Goal: Task Accomplishment & Management: Complete application form

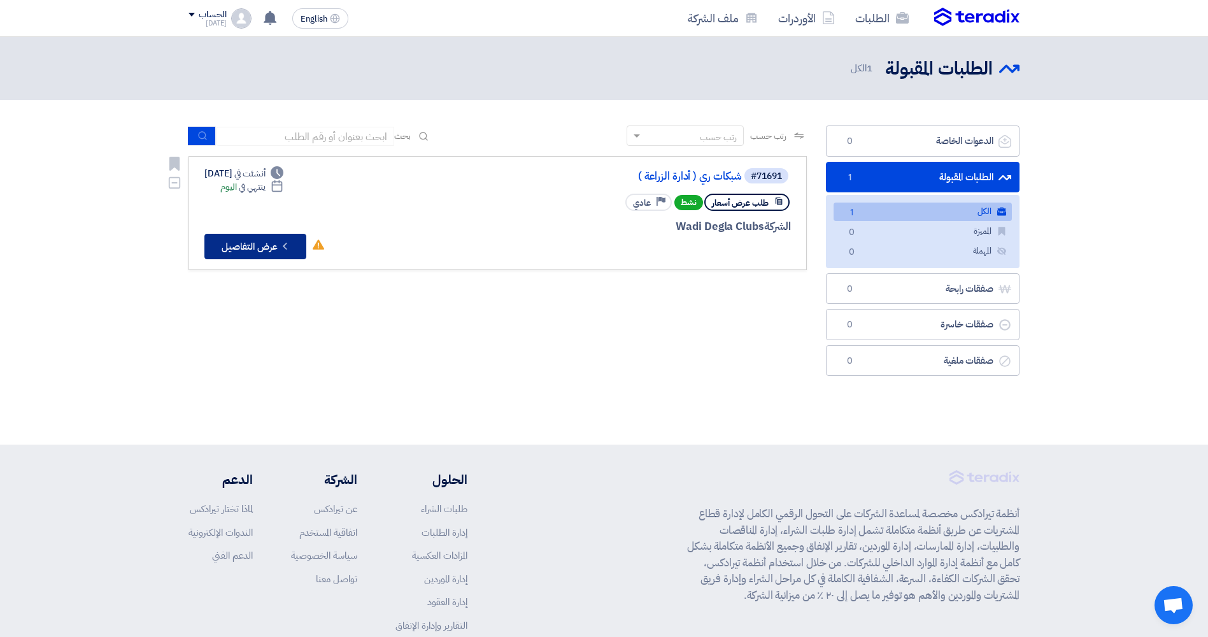
click at [249, 247] on button "Check details عرض التفاصيل" at bounding box center [255, 246] width 102 height 25
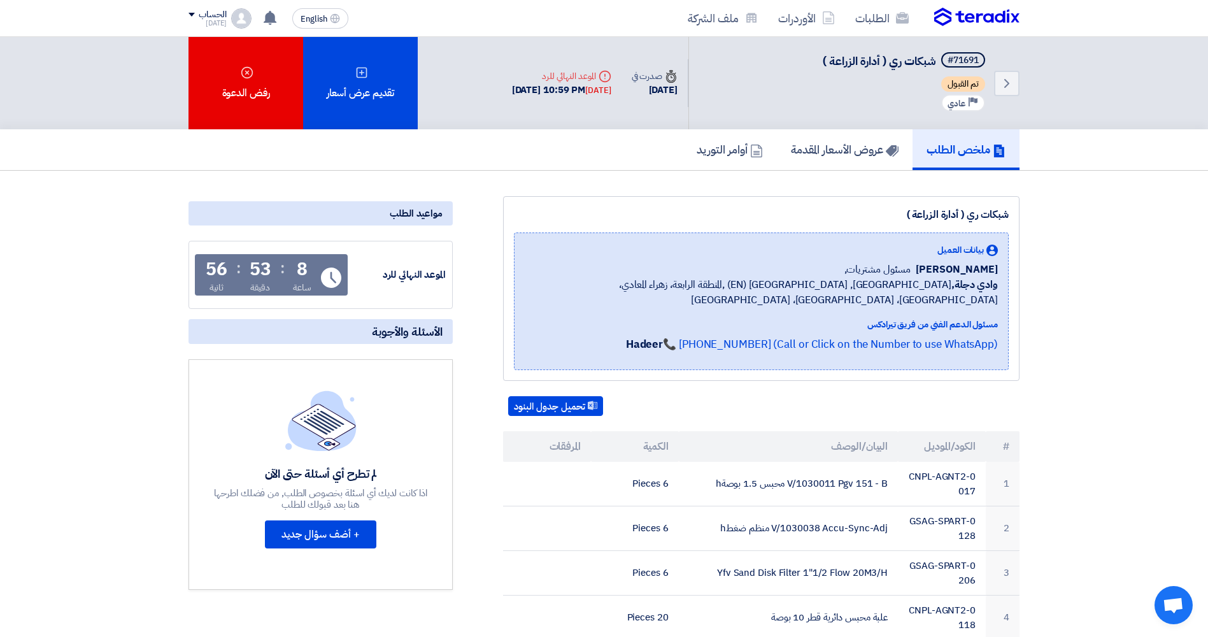
click at [594, 296] on div "بيانات العميل [PERSON_NAME] مسئول مشتريات, [GEOGRAPHIC_DATA], [GEOGRAPHIC_DATA]…" at bounding box center [761, 301] width 495 height 138
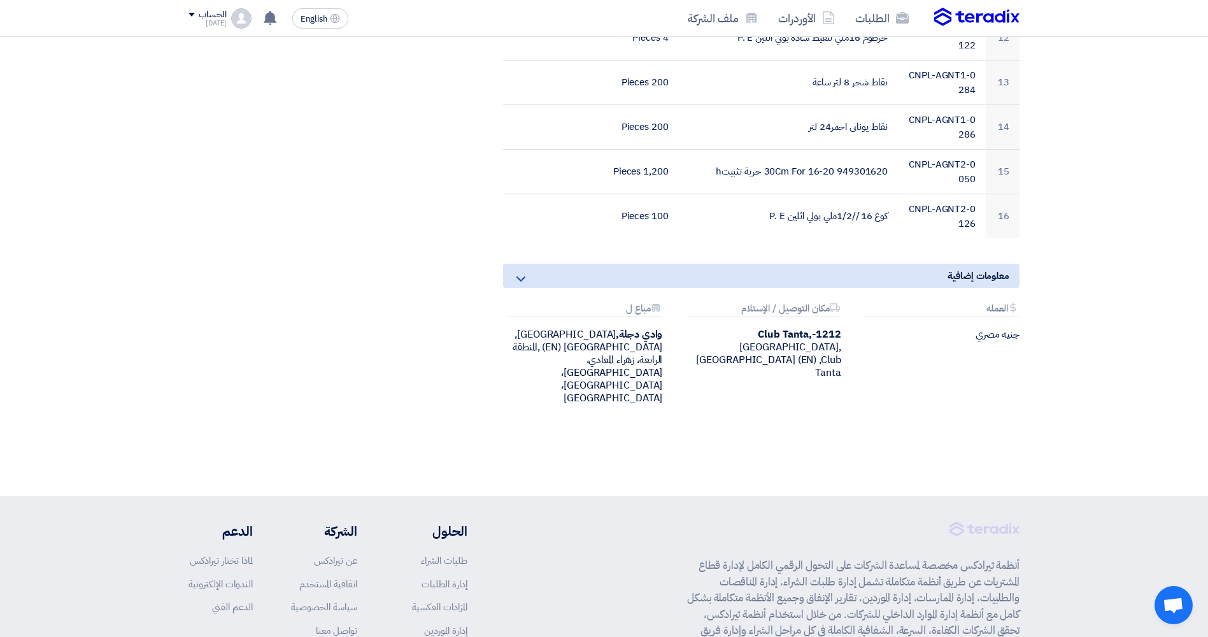
scroll to position [955, 0]
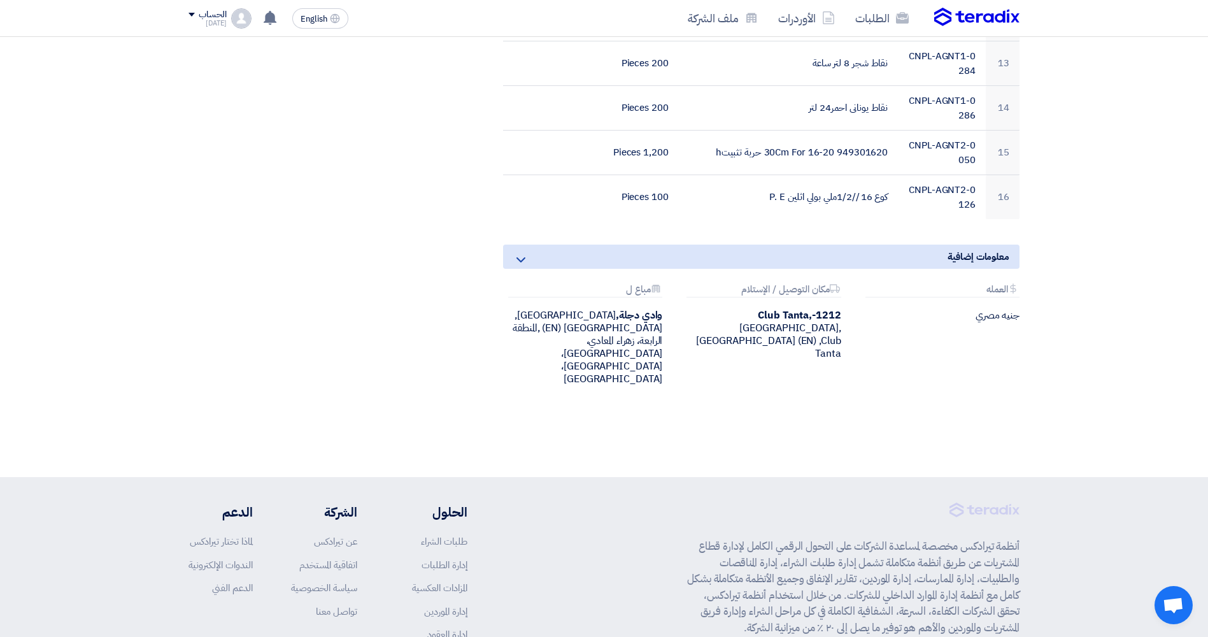
click at [519, 252] on icon at bounding box center [520, 259] width 15 height 15
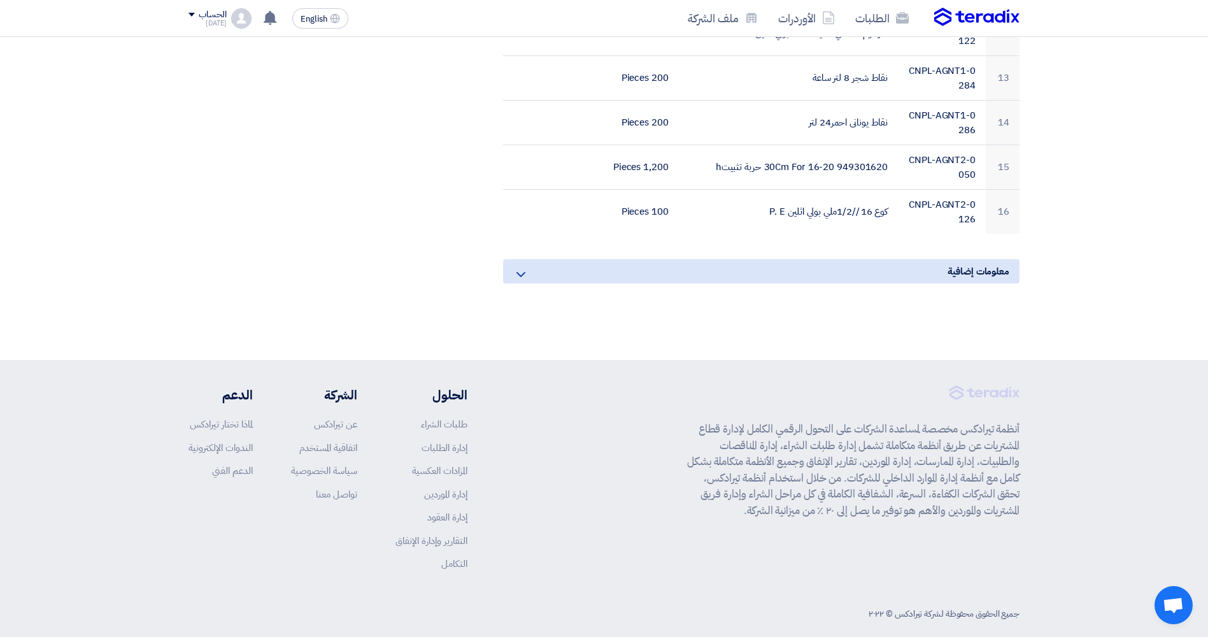
click at [665, 263] on div "معلومات إضافية" at bounding box center [761, 271] width 517 height 24
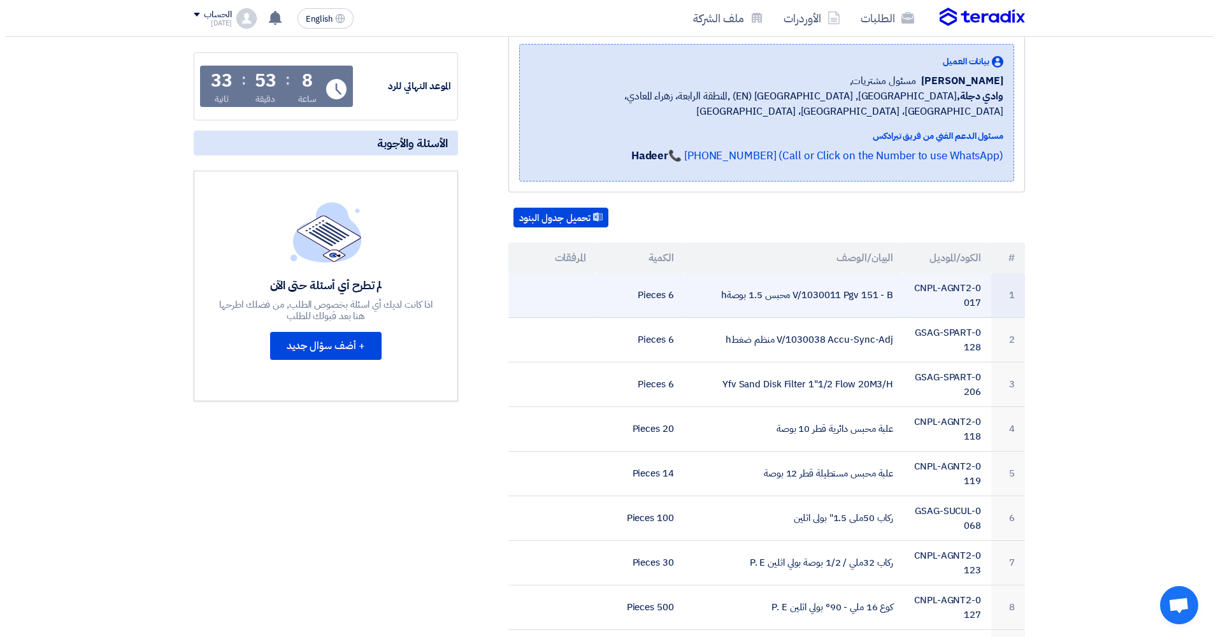
scroll to position [64, 0]
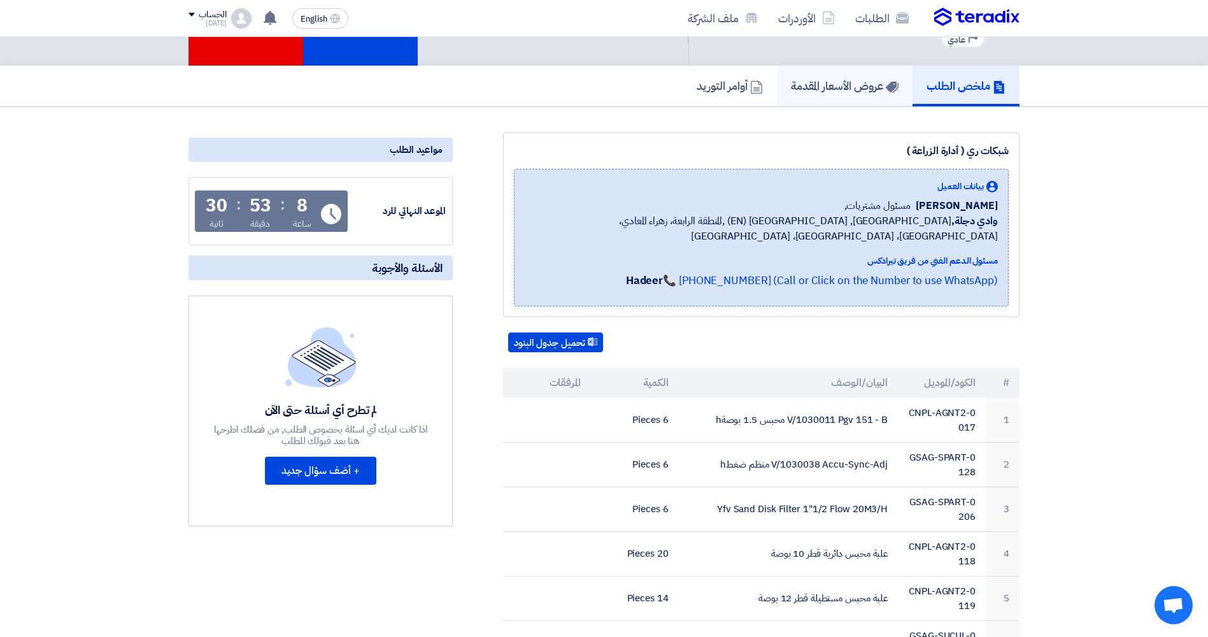
click at [857, 98] on link "عروض الأسعار المقدمة" at bounding box center [845, 86] width 136 height 41
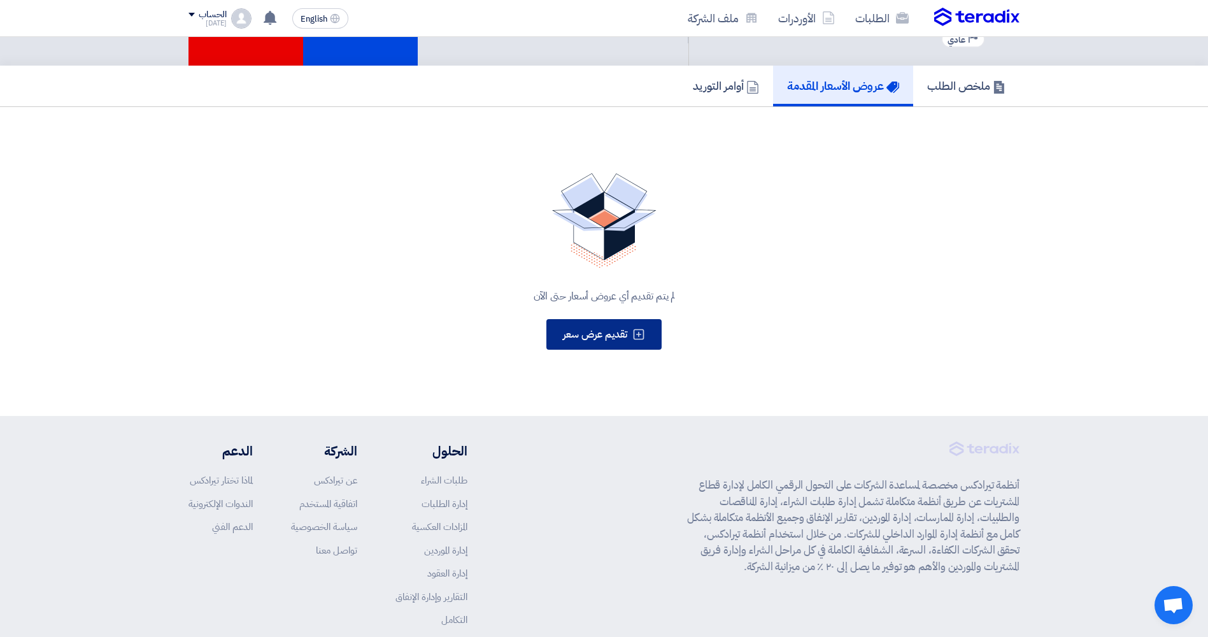
click at [591, 341] on span "تقديم عرض سعر" at bounding box center [595, 334] width 64 height 15
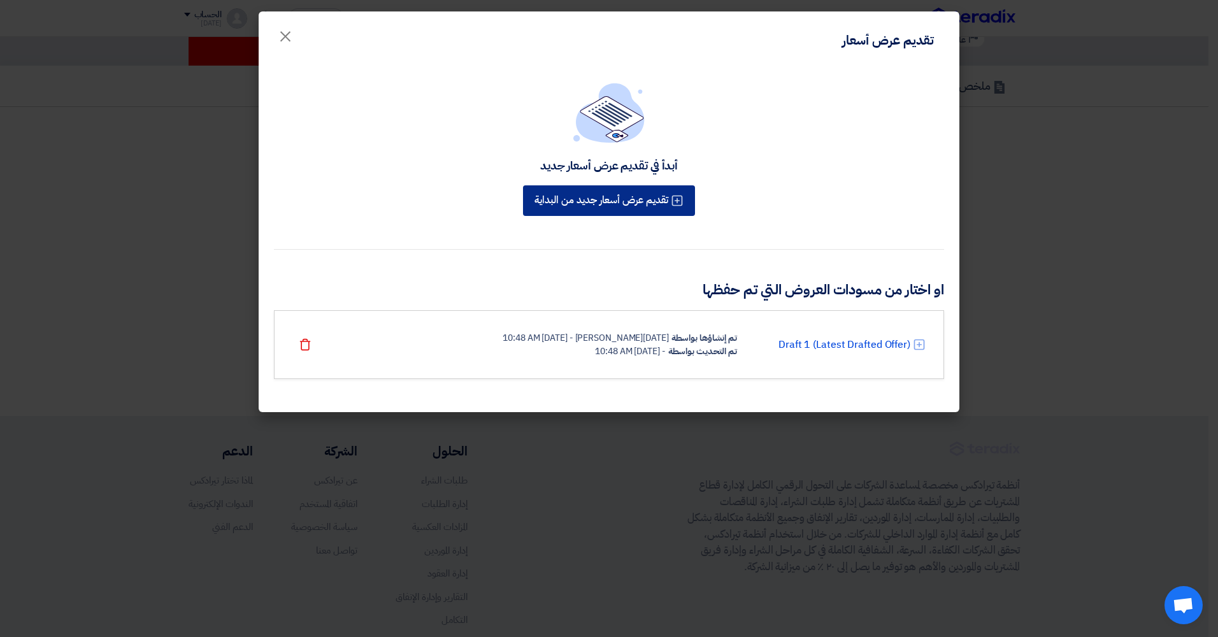
click at [651, 208] on button "تقديم عرض أسعار جديد من البداية" at bounding box center [609, 200] width 172 height 31
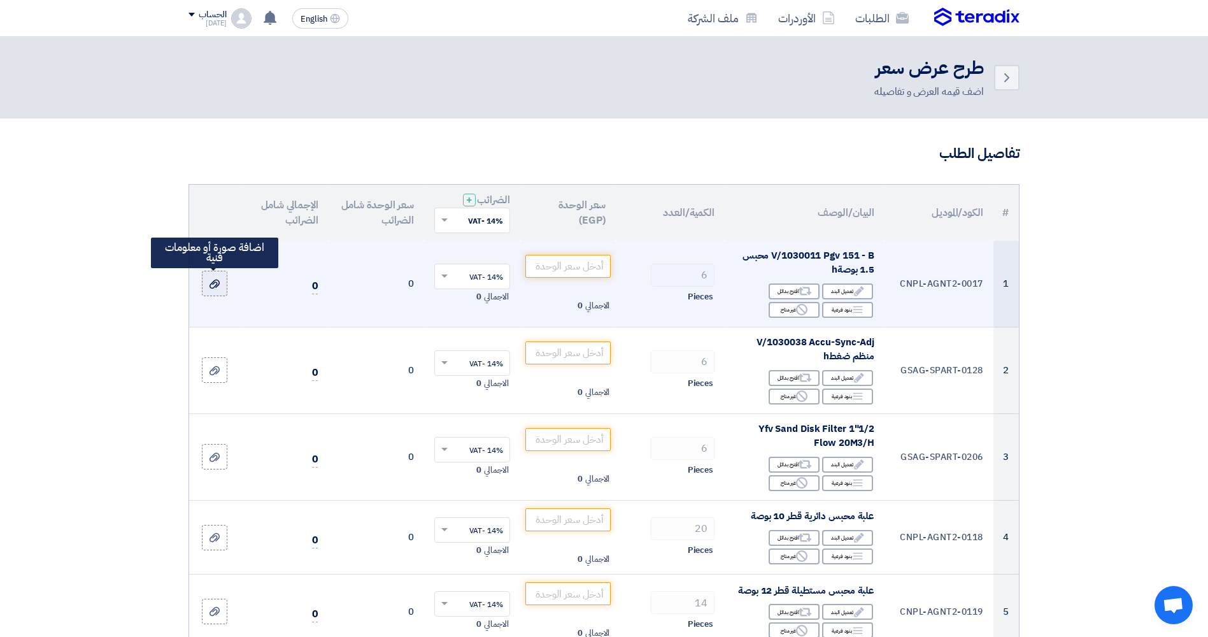
click at [218, 293] on label at bounding box center [214, 283] width 25 height 25
click at [0, 0] on input "file" at bounding box center [0, 0] width 0 height 0
click at [554, 261] on input "number" at bounding box center [568, 266] width 86 height 23
click at [311, 284] on td "0" at bounding box center [284, 284] width 88 height 87
click at [313, 287] on span "0" at bounding box center [315, 286] width 6 height 16
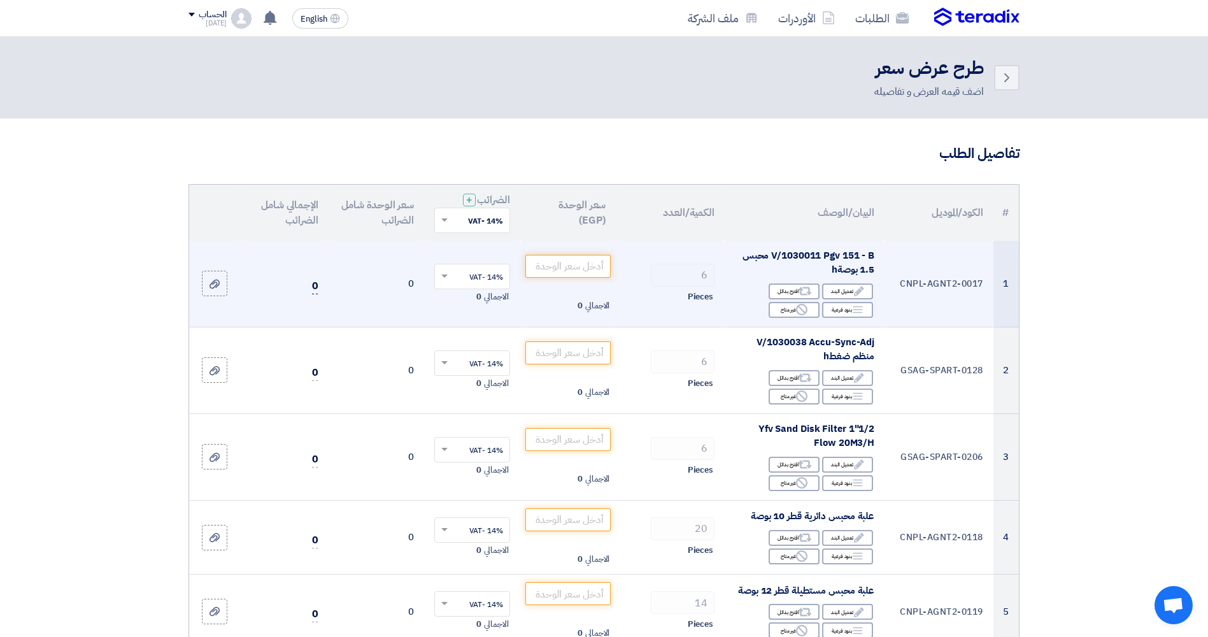
click at [313, 287] on span "0" at bounding box center [315, 286] width 6 height 16
click at [312, 291] on span "0" at bounding box center [315, 286] width 6 height 16
click at [314, 291] on span "0" at bounding box center [315, 286] width 6 height 16
click at [317, 290] on span "0" at bounding box center [315, 286] width 6 height 16
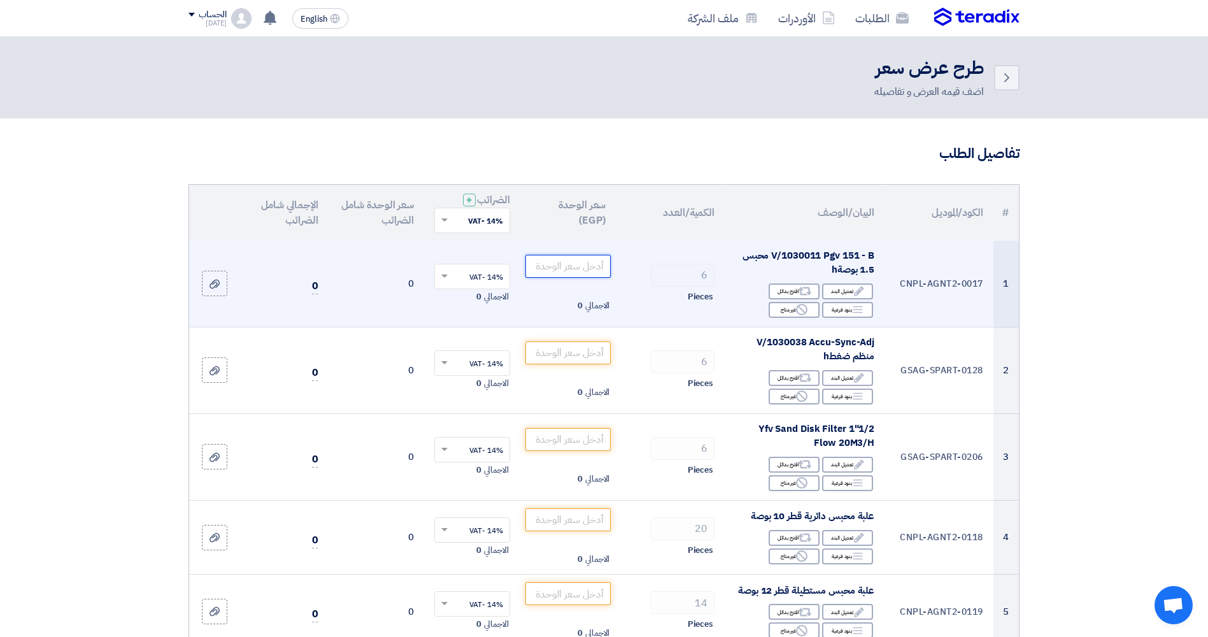
click at [540, 268] on input "number" at bounding box center [568, 266] width 86 height 23
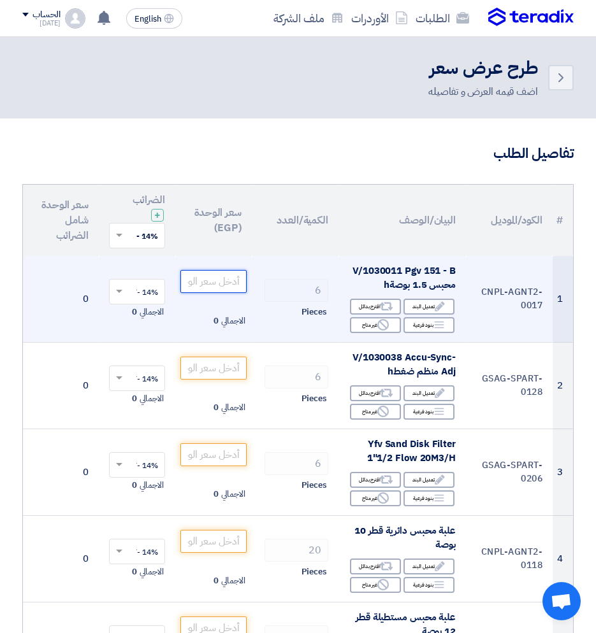
click at [207, 283] on input "number" at bounding box center [213, 281] width 66 height 23
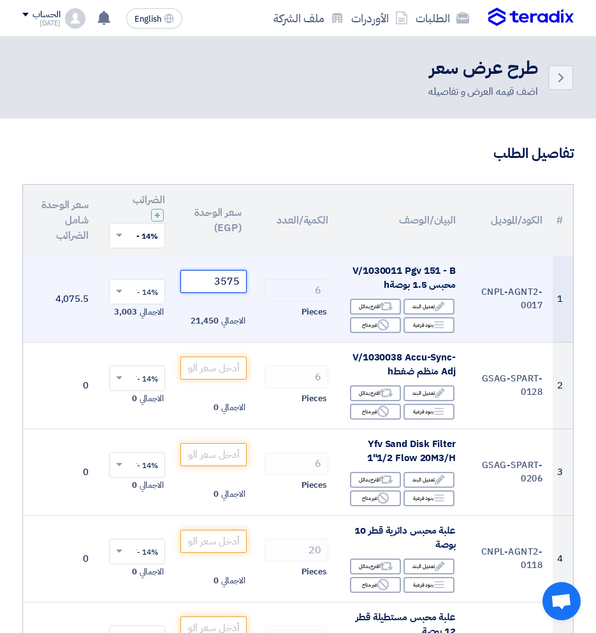
click at [207, 283] on input "3575" at bounding box center [213, 281] width 66 height 23
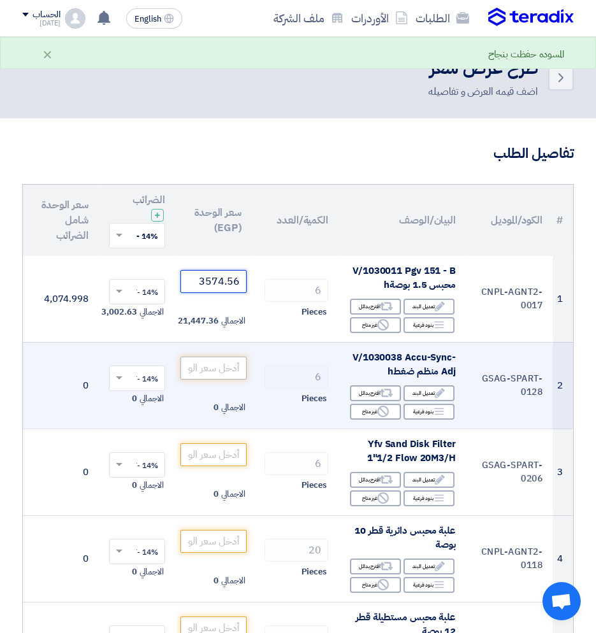
type input "3574.56"
click at [210, 371] on input "number" at bounding box center [213, 368] width 66 height 23
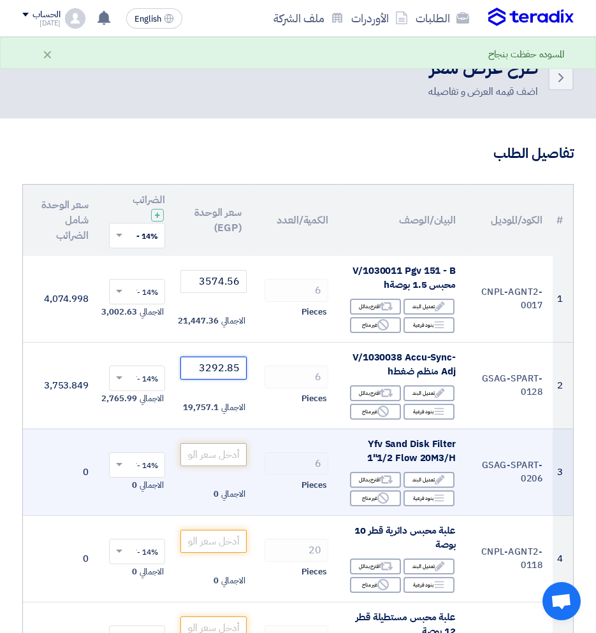
type input "3292.85"
click at [204, 452] on input "number" at bounding box center [213, 454] width 66 height 23
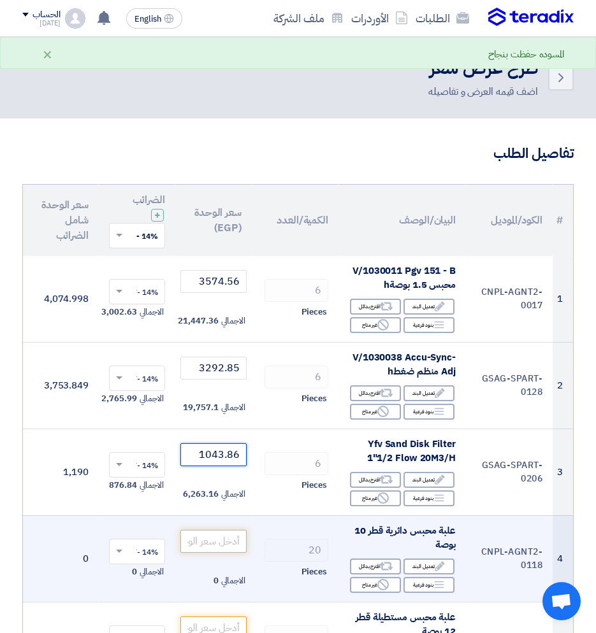
type input "1043.86"
click at [241, 539] on input "number" at bounding box center [213, 541] width 66 height 23
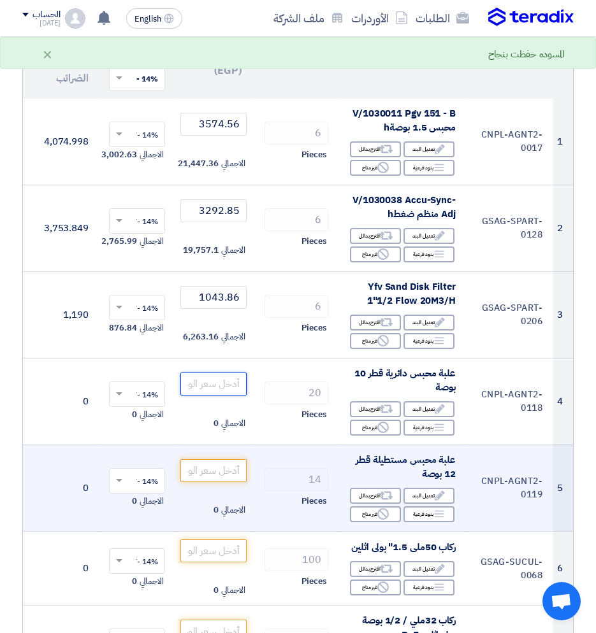
scroll to position [191, 0]
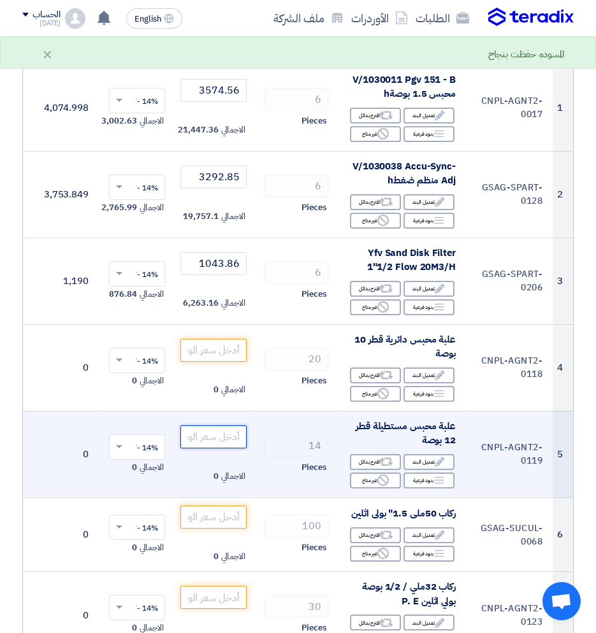
click at [216, 438] on input "number" at bounding box center [213, 436] width 66 height 23
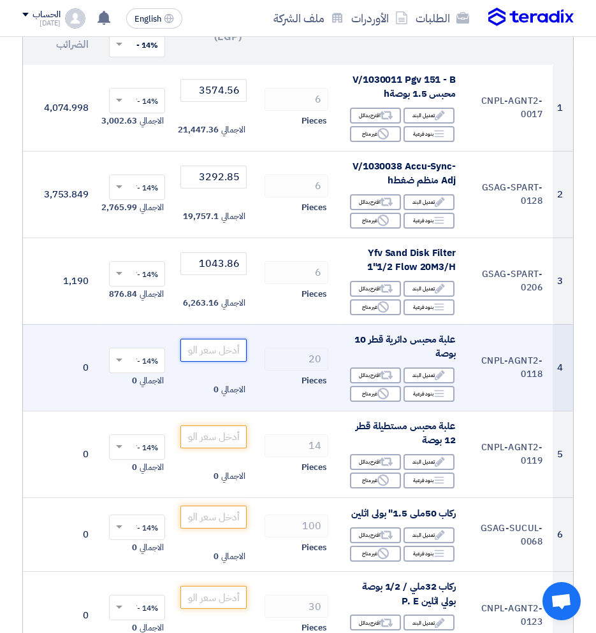
click at [227, 355] on input "number" at bounding box center [213, 350] width 66 height 23
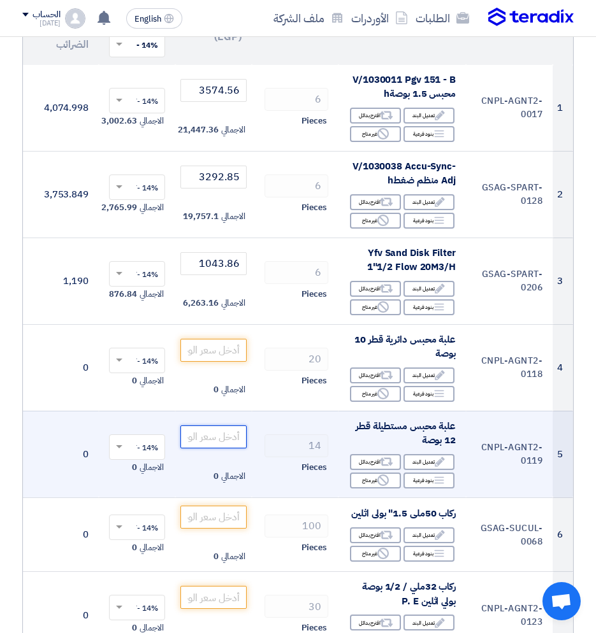
click at [206, 435] on input "number" at bounding box center [213, 436] width 66 height 23
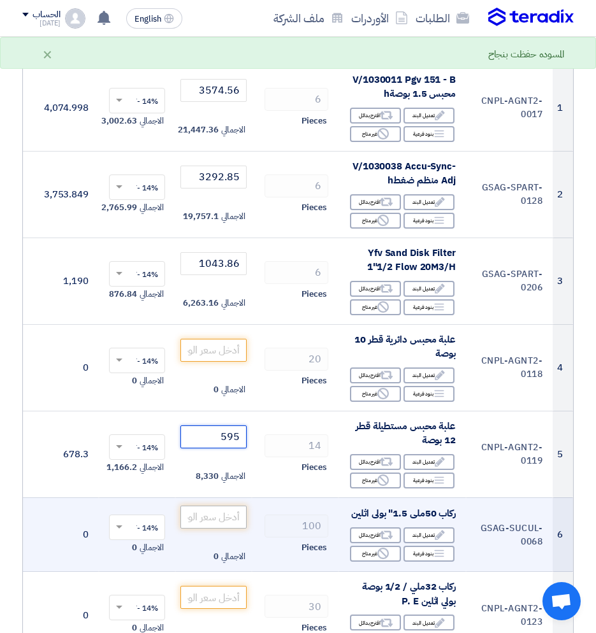
type input "595"
click at [220, 511] on input "number" at bounding box center [213, 517] width 66 height 23
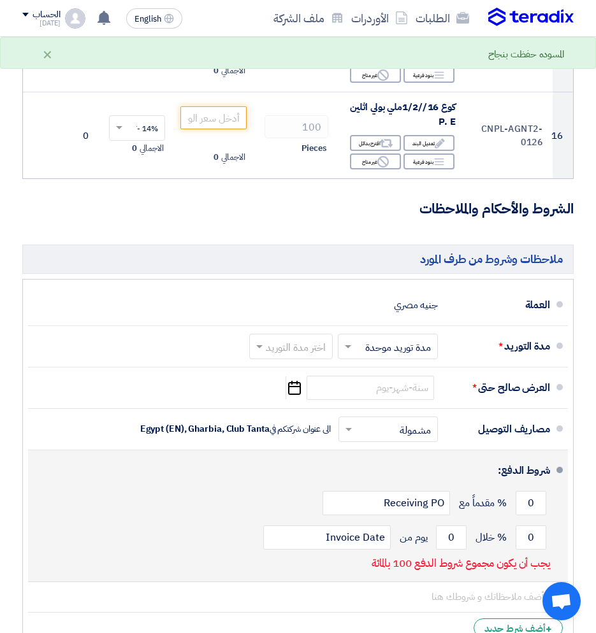
scroll to position [1401, 0]
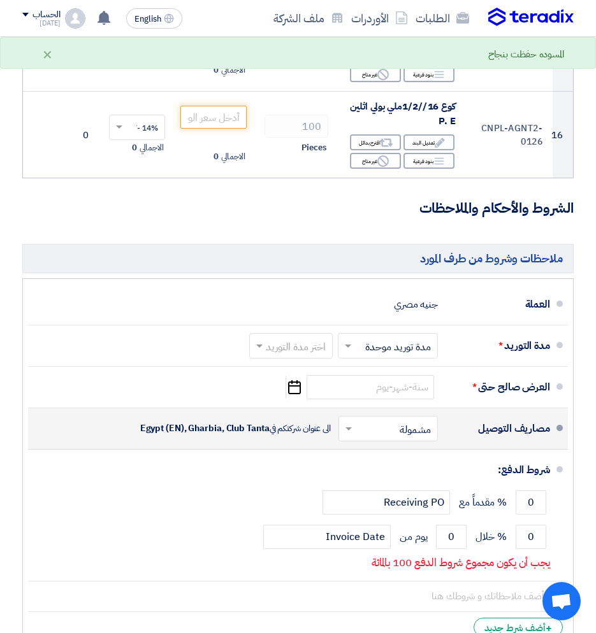
click at [389, 439] on input "text" at bounding box center [385, 429] width 93 height 18
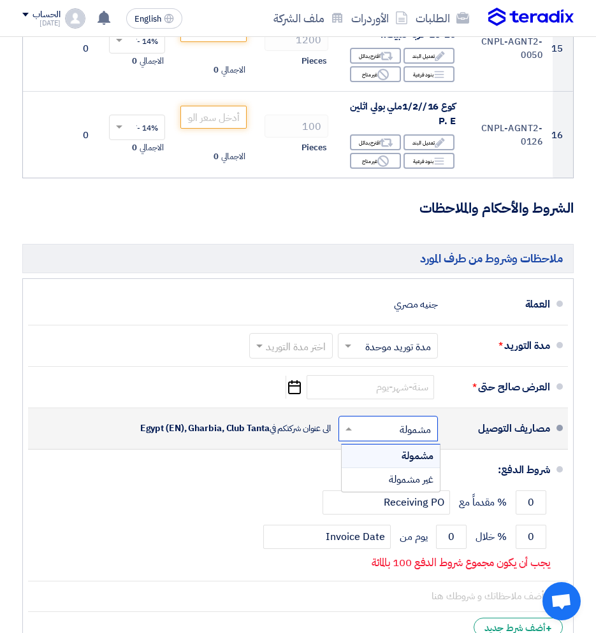
click at [389, 439] on input "text" at bounding box center [385, 429] width 93 height 18
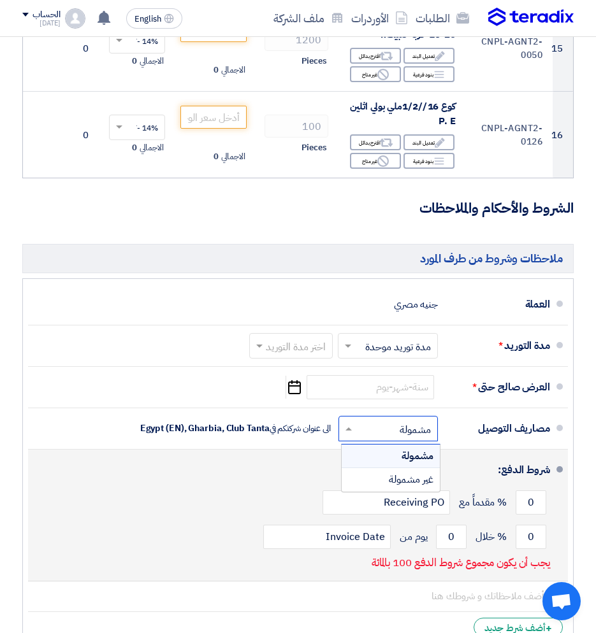
click at [285, 469] on div "شروط الدفع:" at bounding box center [298, 470] width 501 height 31
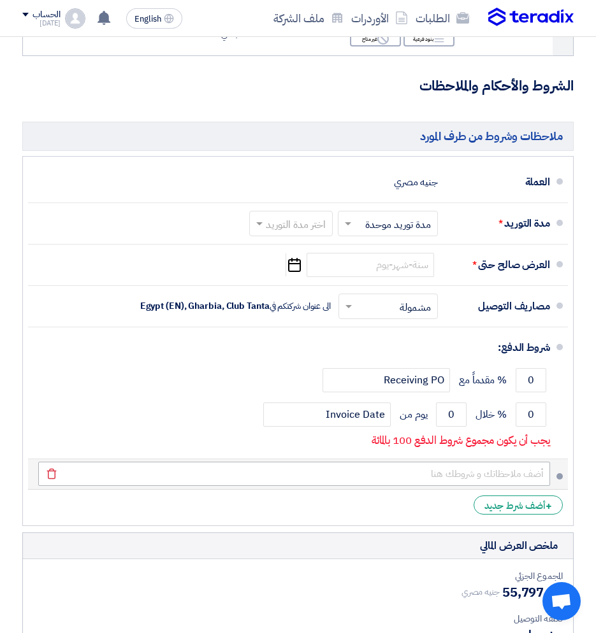
scroll to position [1529, 0]
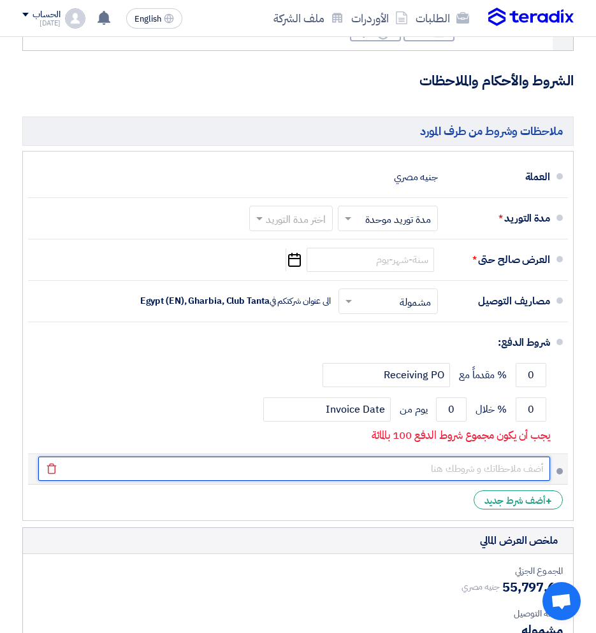
click at [483, 481] on input "text" at bounding box center [293, 469] width 511 height 24
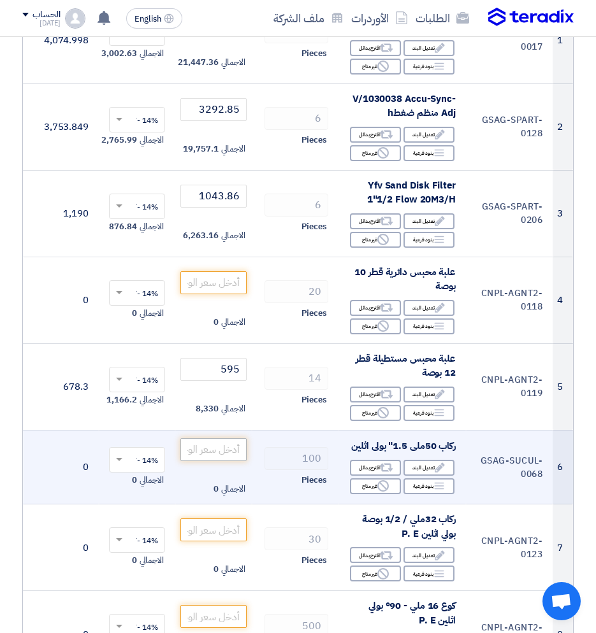
scroll to position [318, 0]
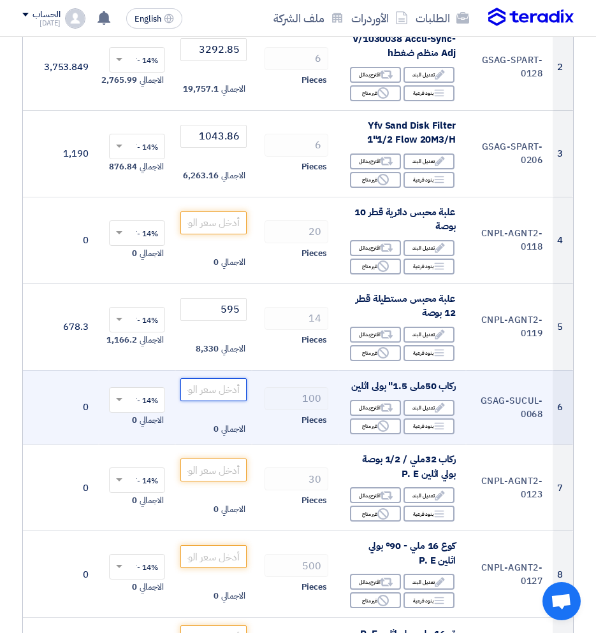
click at [224, 394] on input "number" at bounding box center [213, 389] width 66 height 23
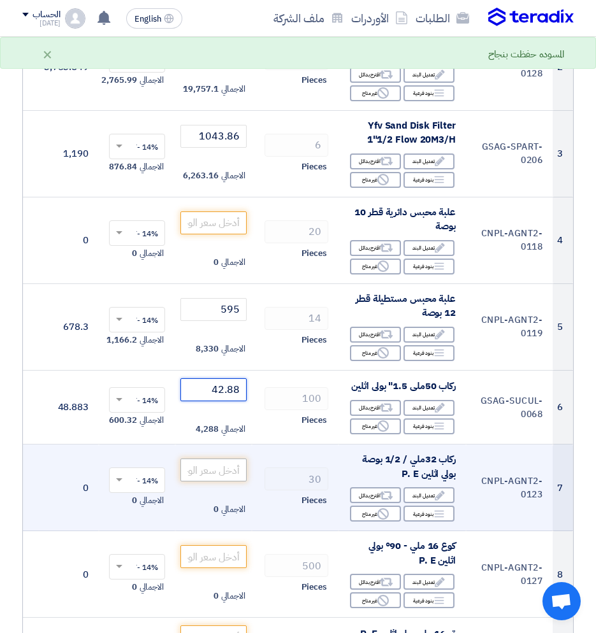
type input "42.88"
click at [206, 476] on input "number" at bounding box center [213, 470] width 66 height 23
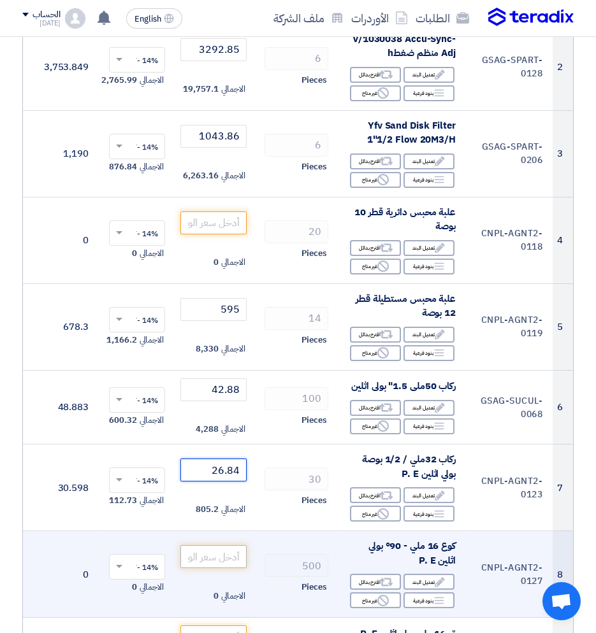
type input "26.84"
click at [200, 558] on input "number" at bounding box center [213, 556] width 66 height 23
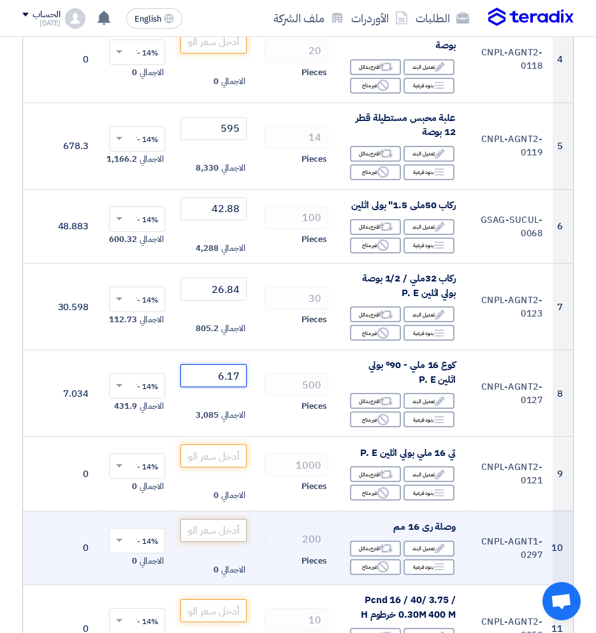
scroll to position [510, 0]
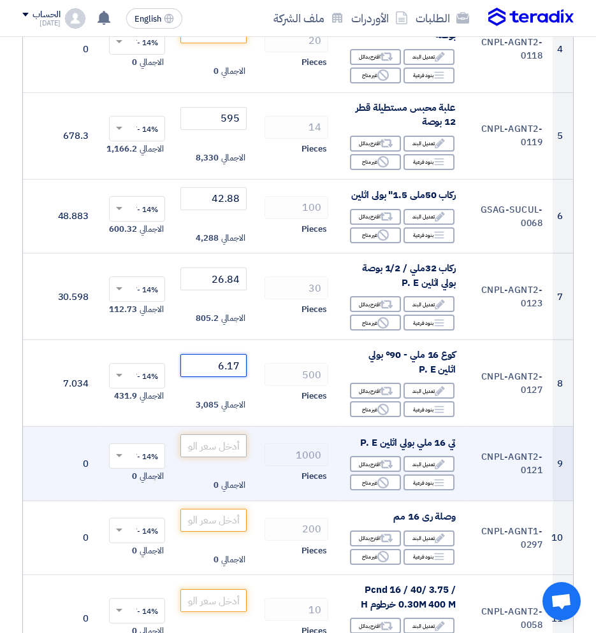
type input "6.17"
click at [225, 449] on input "number" at bounding box center [213, 445] width 66 height 23
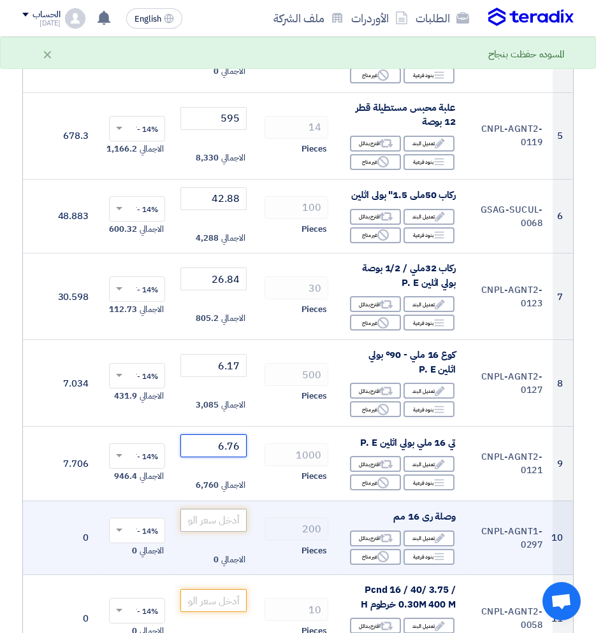
type input "6.76"
click at [197, 525] on input "number" at bounding box center [213, 520] width 66 height 23
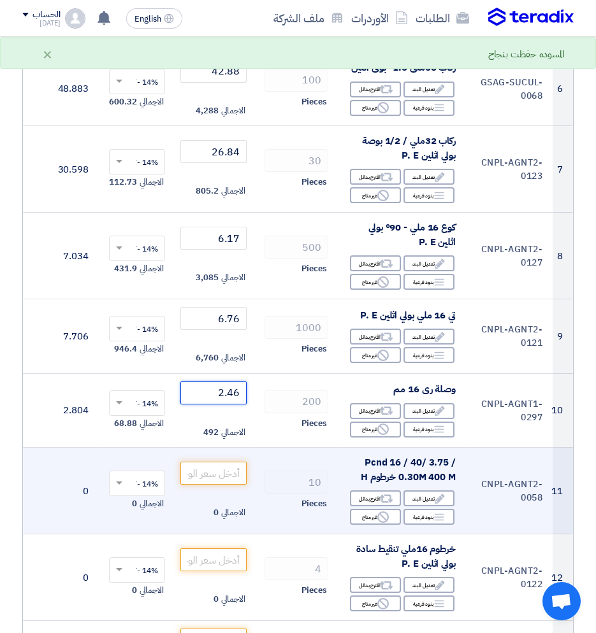
scroll to position [701, 0]
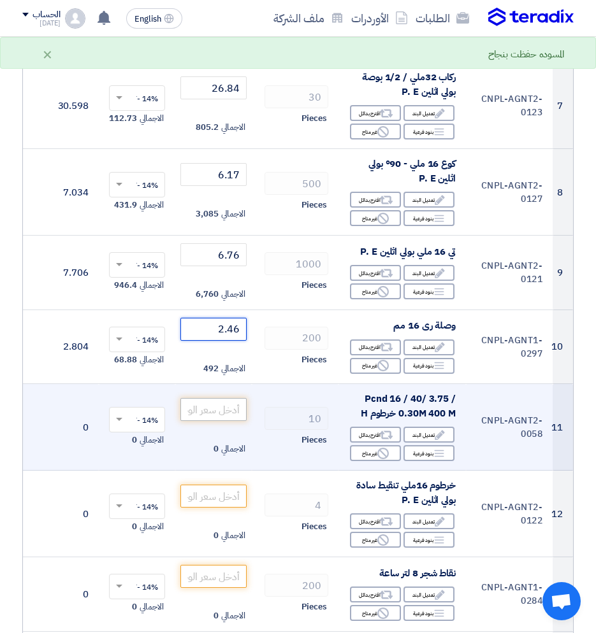
type input "2.46"
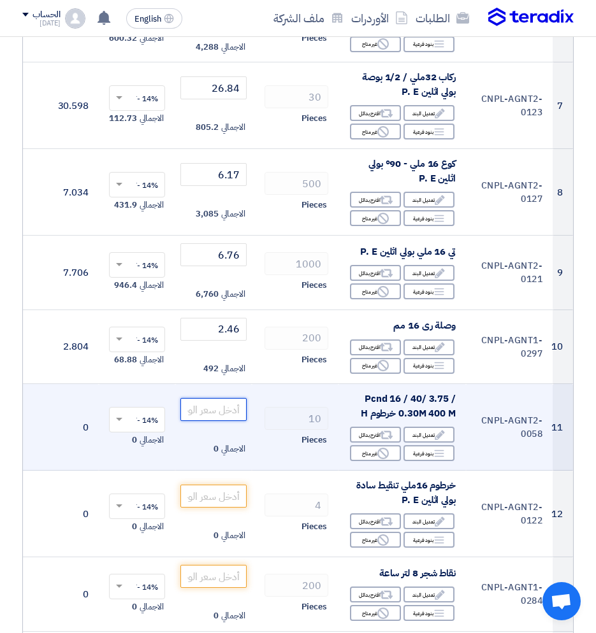
click at [228, 399] on input "number" at bounding box center [213, 409] width 66 height 23
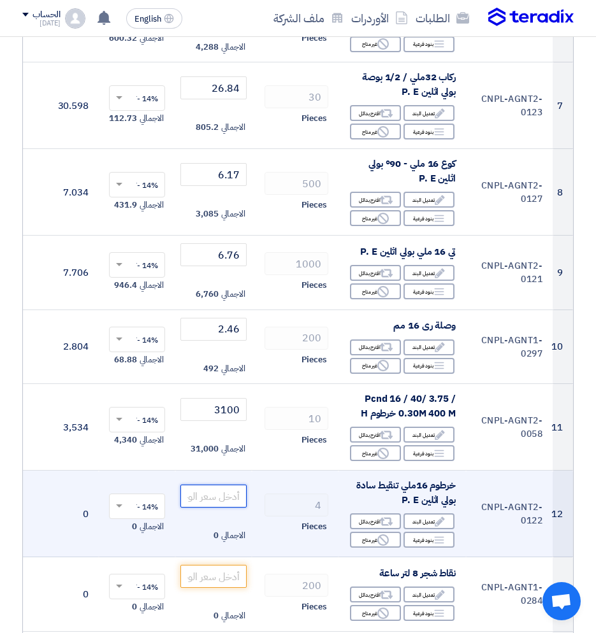
click at [213, 501] on input "number" at bounding box center [213, 496] width 66 height 23
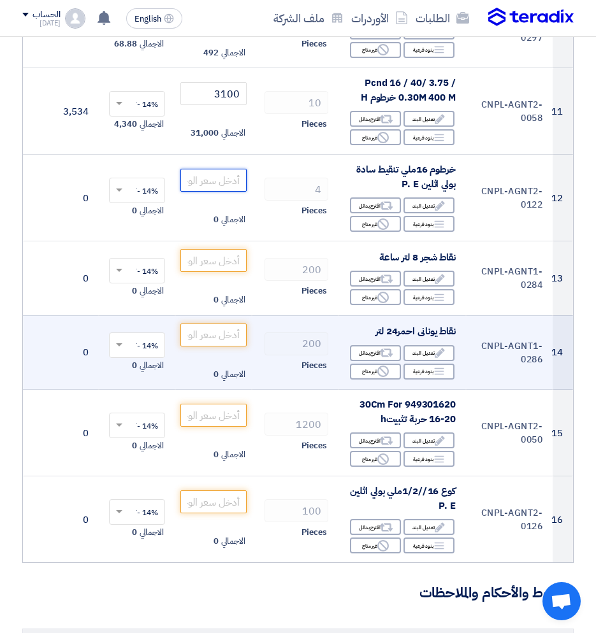
scroll to position [1019, 0]
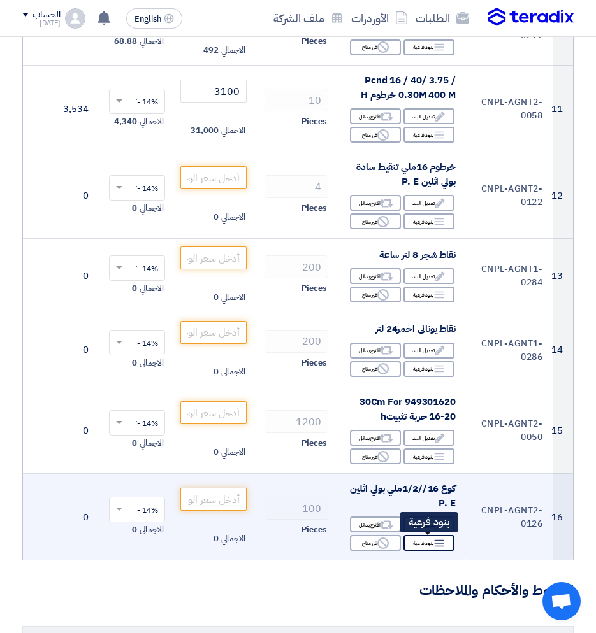
click at [427, 549] on div "Breakdown بنود فرعية" at bounding box center [428, 543] width 51 height 16
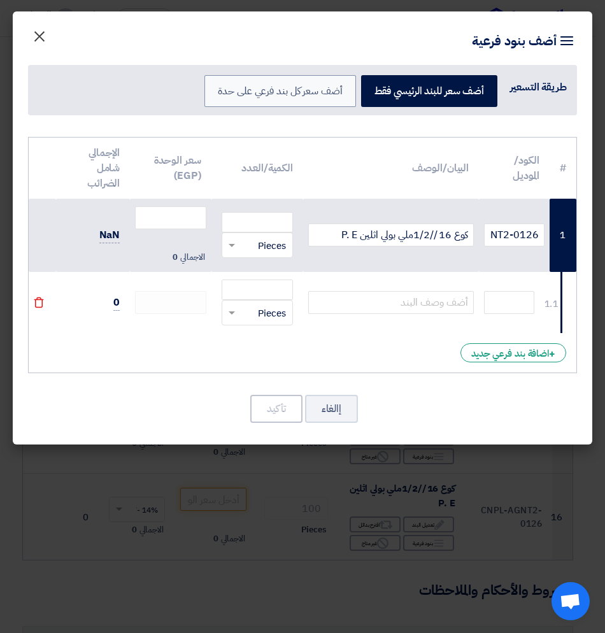
click at [34, 31] on span "×" at bounding box center [39, 36] width 15 height 38
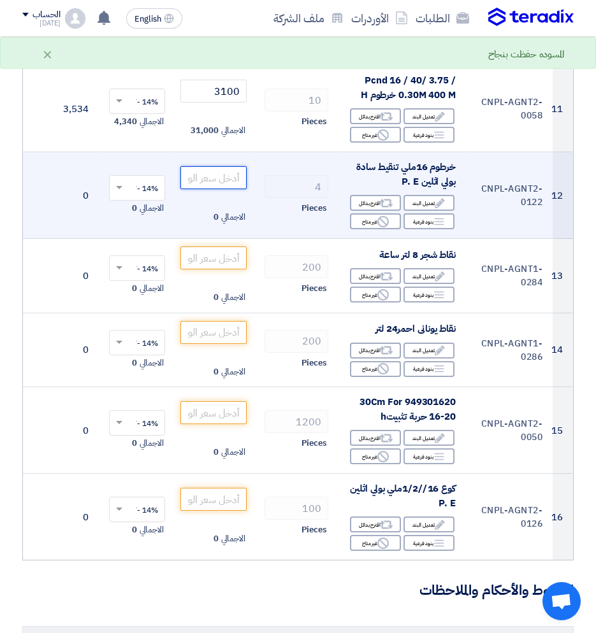
click at [226, 178] on input "number" at bounding box center [213, 177] width 66 height 23
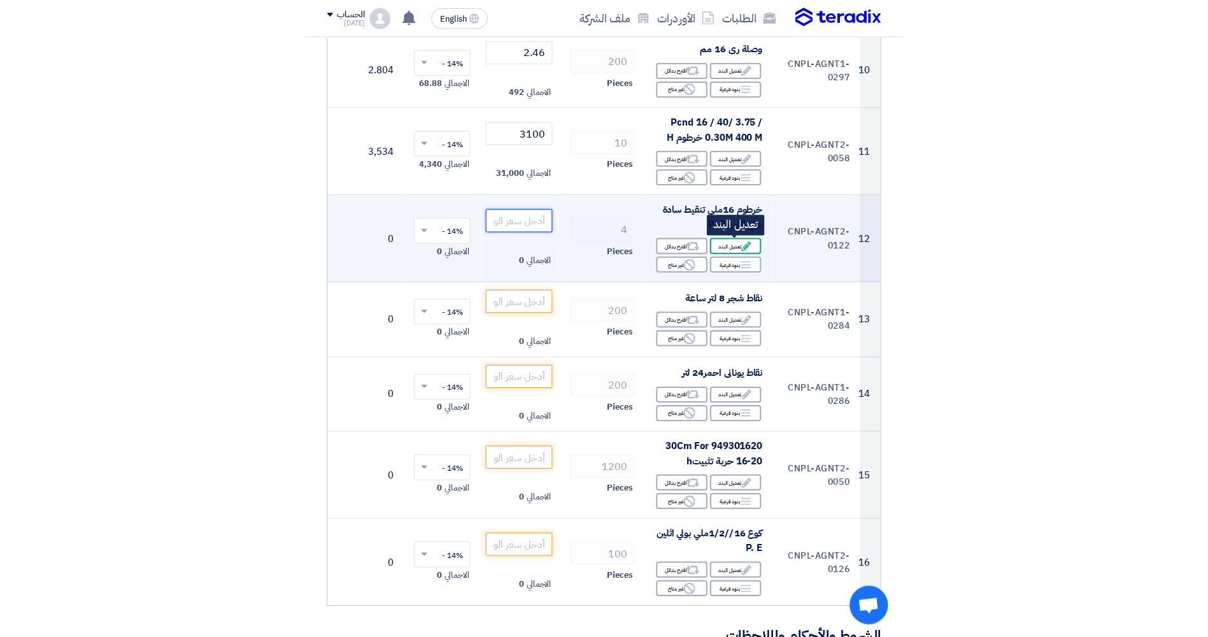
scroll to position [955, 0]
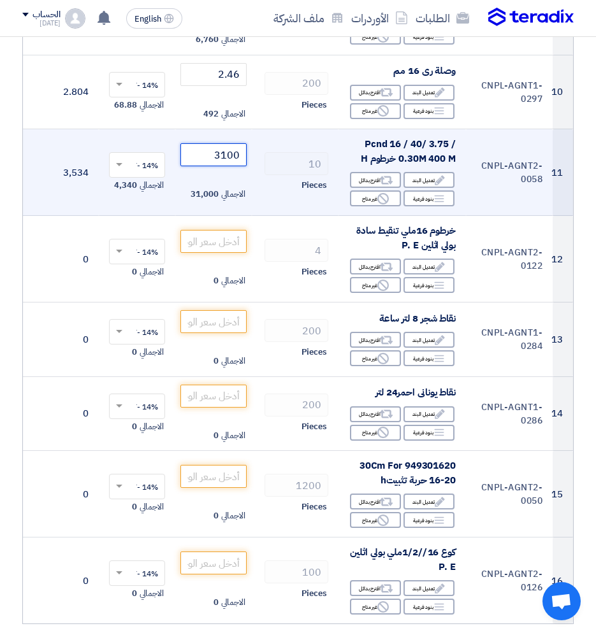
click at [214, 151] on input "3100" at bounding box center [213, 154] width 66 height 23
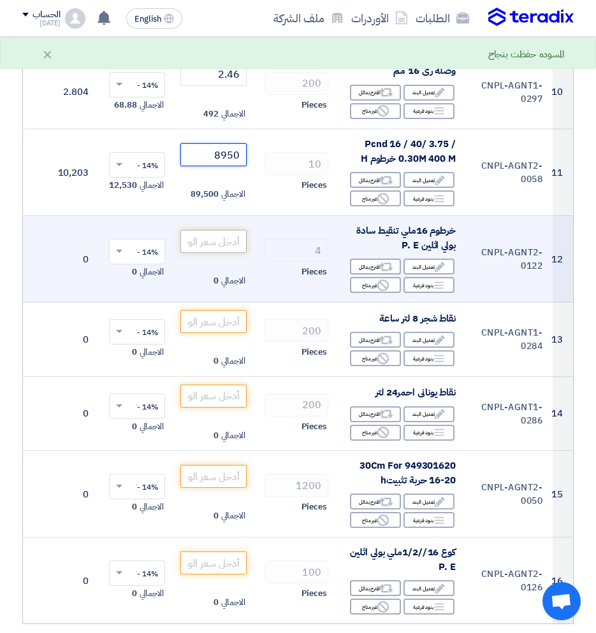
type input "8950"
click at [229, 250] on input "number" at bounding box center [213, 241] width 66 height 23
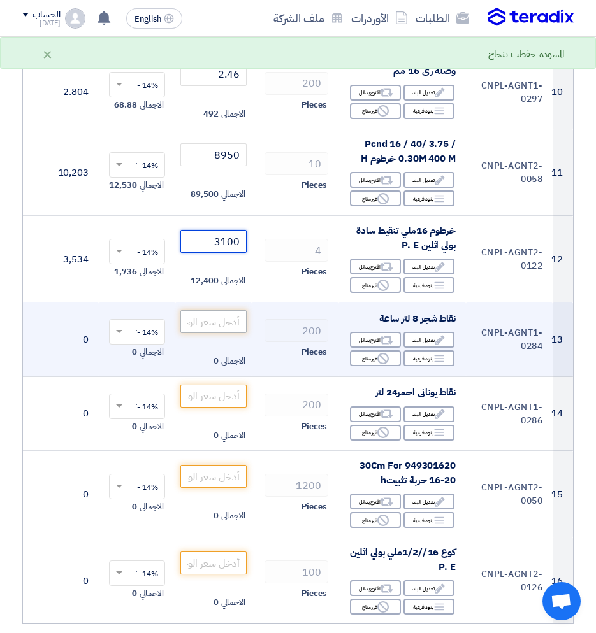
type input "3100"
click at [204, 330] on input "number" at bounding box center [213, 321] width 66 height 23
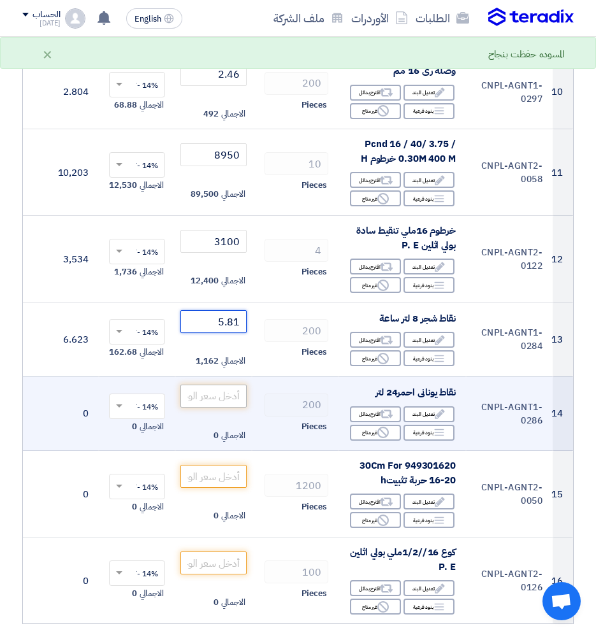
type input "5.81"
click at [213, 404] on input "number" at bounding box center [213, 396] width 66 height 23
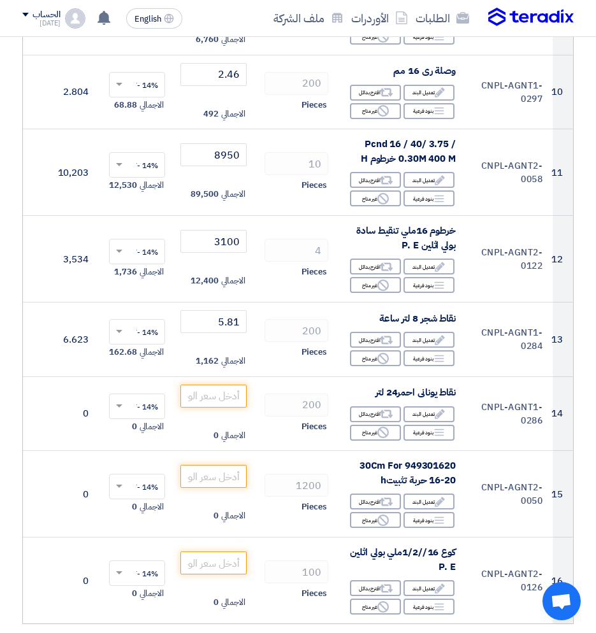
click at [580, 64] on div "تفاصيل الطلب # الكود/الموديل البيان/الوصف الكمية/العدد سعر الوحدة (EGP) الضرائب…" at bounding box center [298, 321] width 570 height 2264
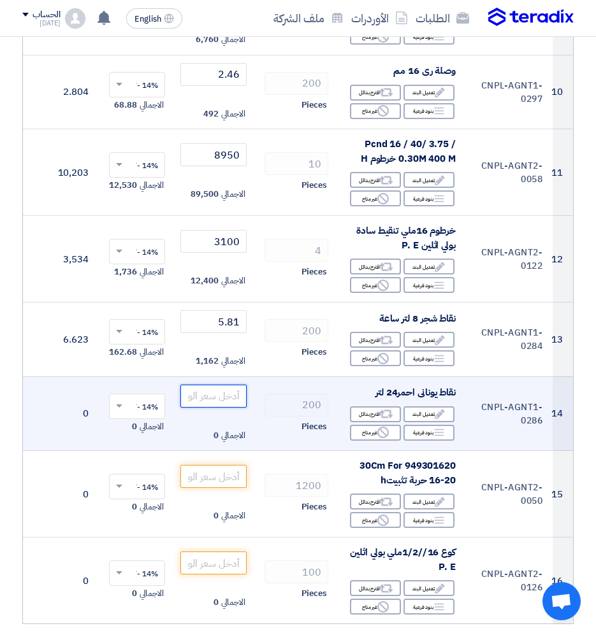
click at [227, 396] on input "number" at bounding box center [213, 396] width 66 height 23
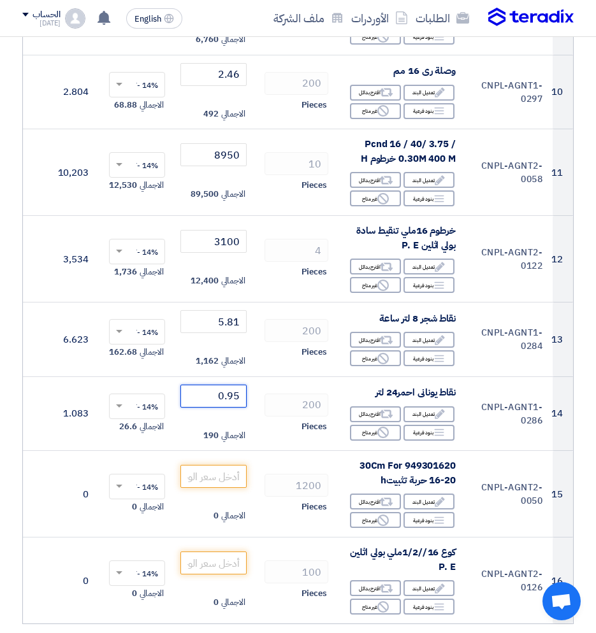
type input "0.95"
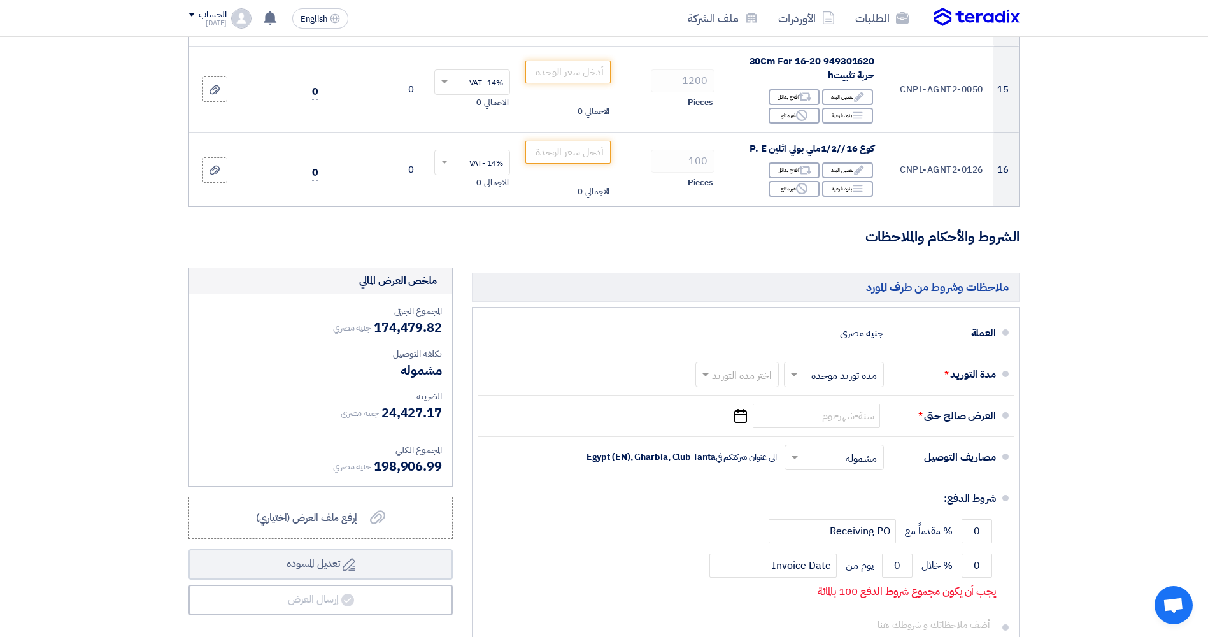
scroll to position [1338, 0]
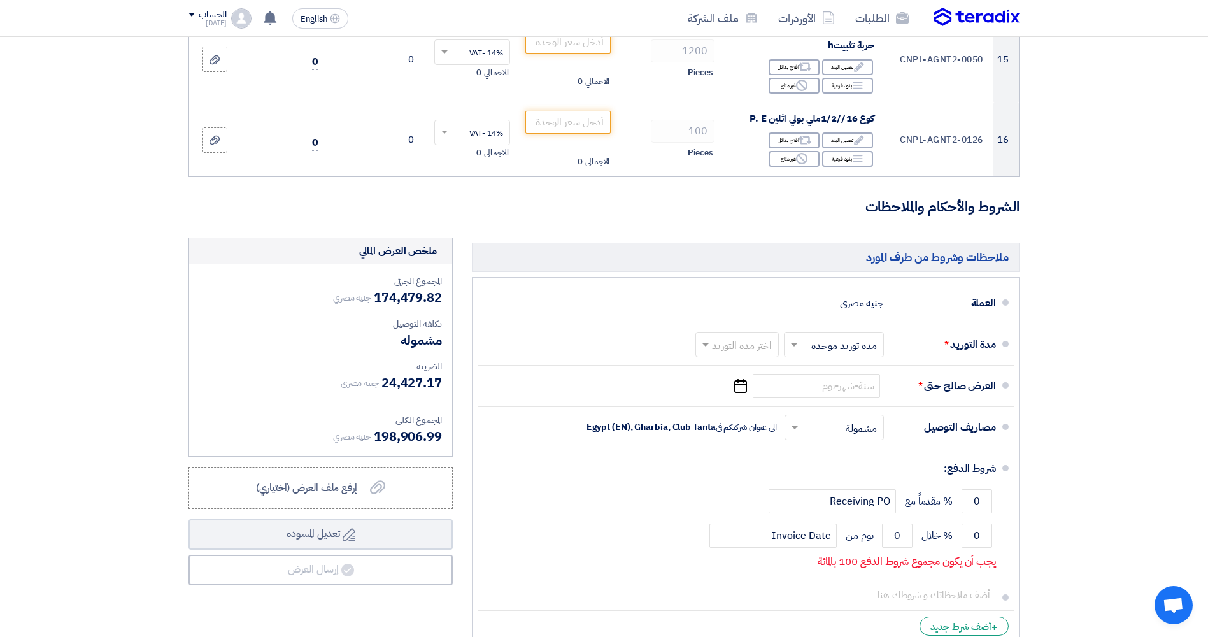
click at [476, 203] on h3 "الشروط والأحكام والملاحظات" at bounding box center [604, 207] width 831 height 20
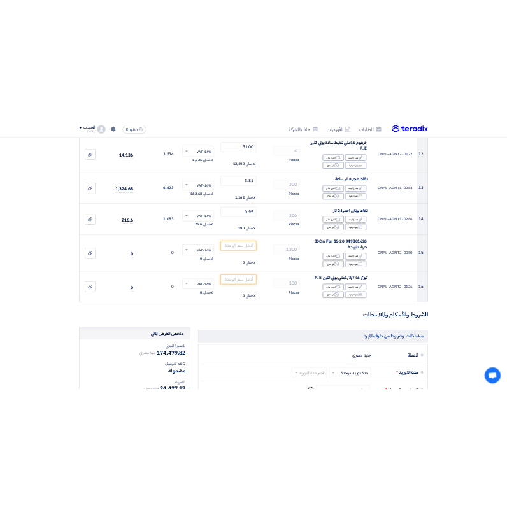
scroll to position [1083, 0]
